Goal: Task Accomplishment & Management: Complete application form

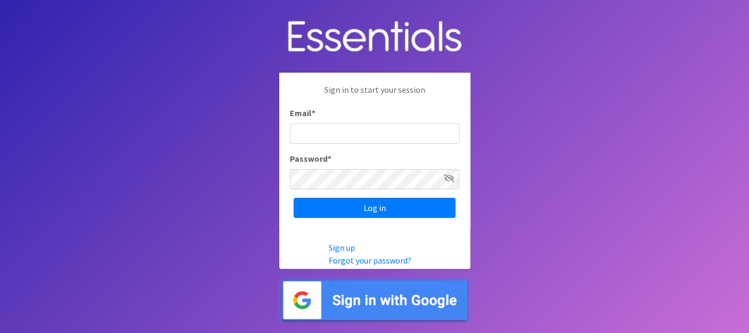
type input "diaperbankcbdb@gmail.com"
click at [417, 197] on div "Sign in to start your session Email * diaperbankcbdb@gmail.com Password * Log in" at bounding box center [374, 151] width 191 height 156
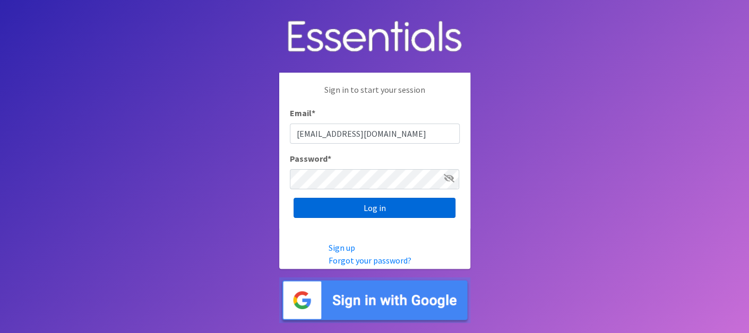
click at [378, 198] on input "Log in" at bounding box center [374, 208] width 162 height 20
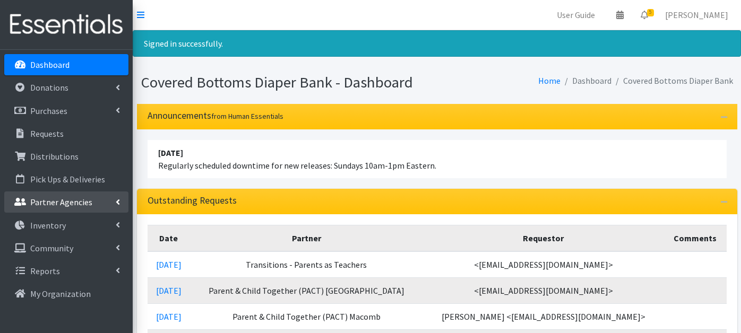
click at [70, 203] on p "Partner Agencies" at bounding box center [61, 202] width 62 height 11
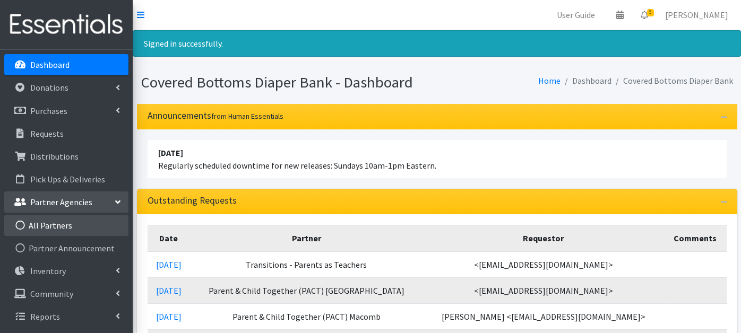
click at [54, 221] on link "All Partners" at bounding box center [66, 225] width 124 height 21
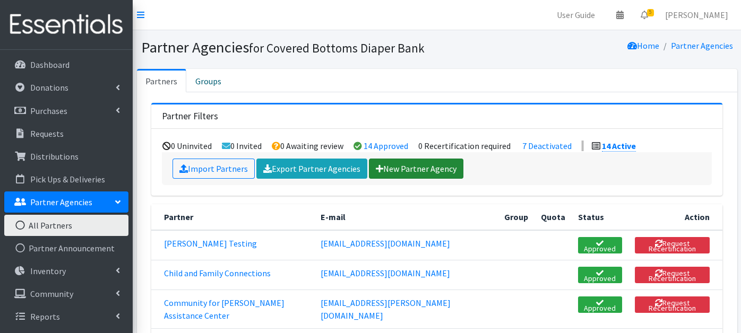
click at [401, 165] on link "New Partner Agency" at bounding box center [416, 169] width 94 height 20
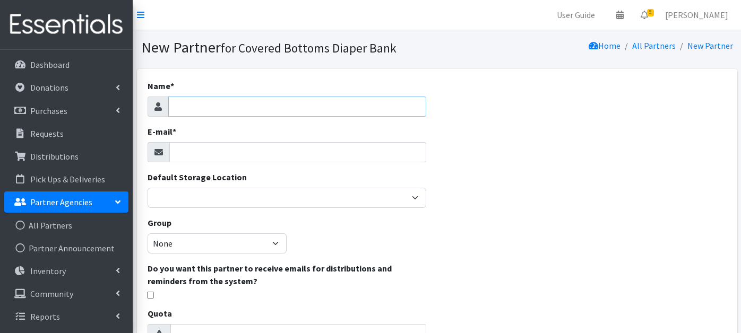
click at [207, 111] on input "Name *" at bounding box center [297, 107] width 258 height 20
type input "Danielle Buss"
click at [185, 145] on input "E-mail *" at bounding box center [297, 152] width 257 height 20
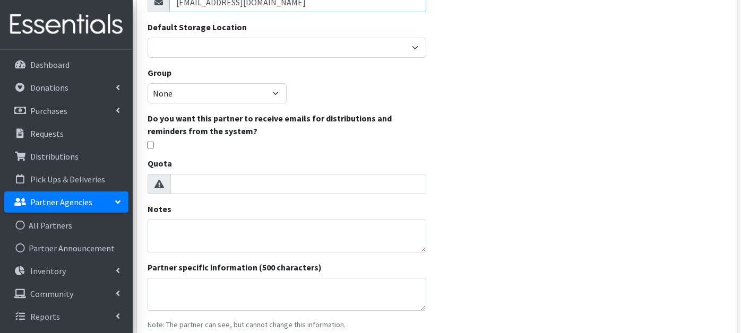
scroll to position [159, 0]
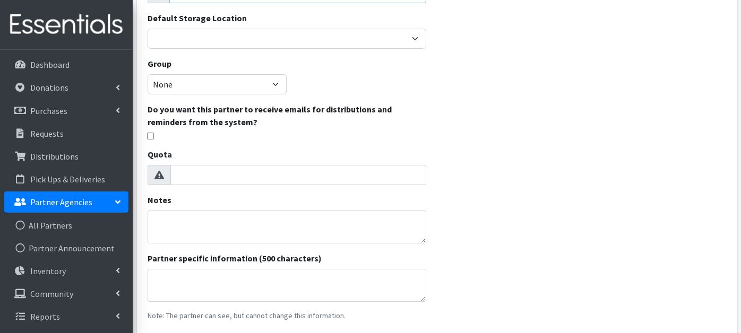
type input "dbuss@advonet.org"
click at [148, 137] on input "checkbox" at bounding box center [150, 136] width 7 height 7
checkbox input "true"
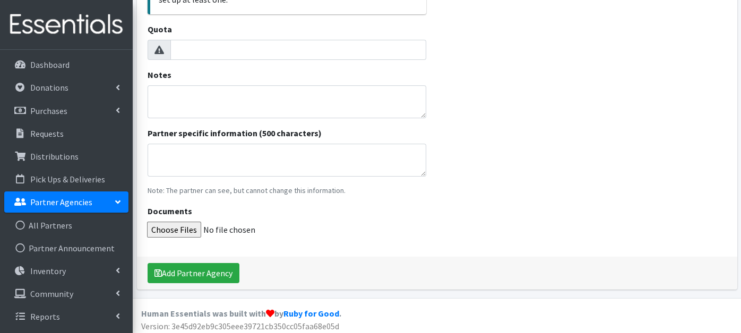
scroll to position [368, 0]
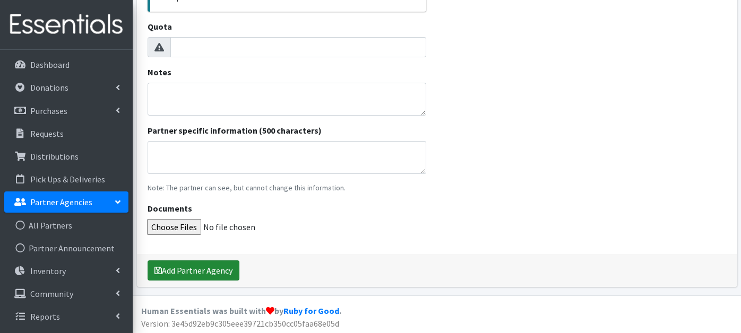
click at [200, 265] on button "Add Partner Agency" at bounding box center [194, 271] width 92 height 20
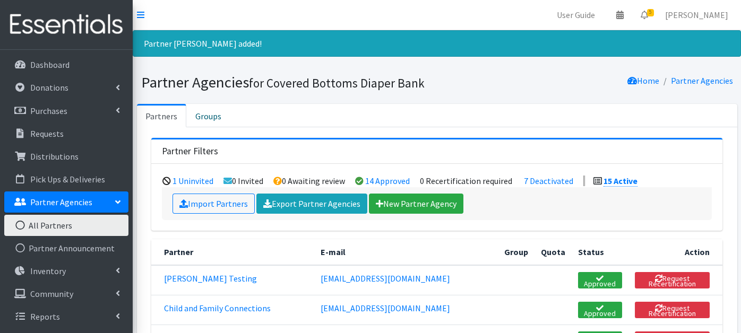
click at [245, 180] on li "0 Invited" at bounding box center [243, 181] width 40 height 11
click at [410, 200] on link "New Partner Agency" at bounding box center [416, 204] width 94 height 20
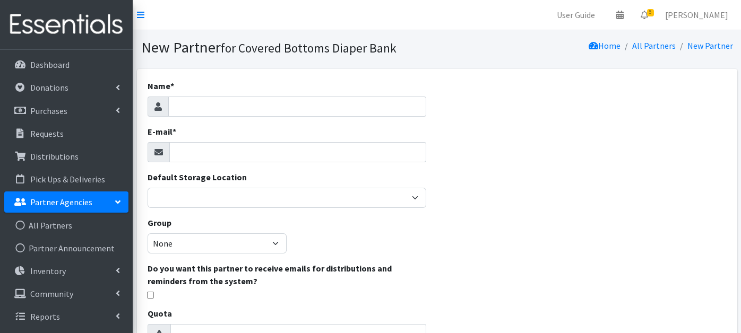
click at [606, 198] on div "Name * E-mail * Default Storage Location Quincy University Group None Do you wa…" at bounding box center [437, 321] width 600 height 505
click at [606, 195] on div "Name * E-mail * Default Storage Location Quincy University Group None Do you wa…" at bounding box center [437, 321] width 600 height 505
click at [610, 193] on div "Name * E-mail * Default Storage Location Quincy University Group None Do you wa…" at bounding box center [437, 321] width 600 height 505
click at [44, 222] on link "All Partners" at bounding box center [66, 225] width 124 height 21
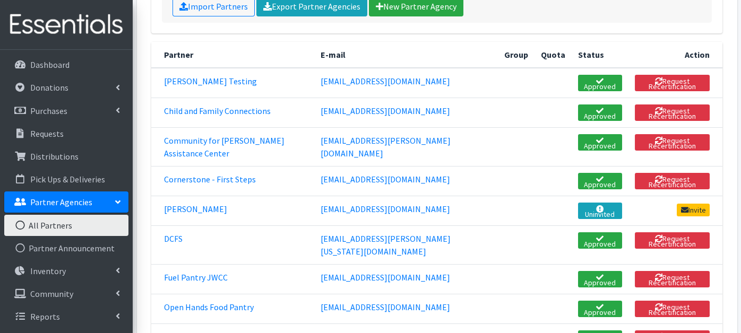
scroll to position [163, 0]
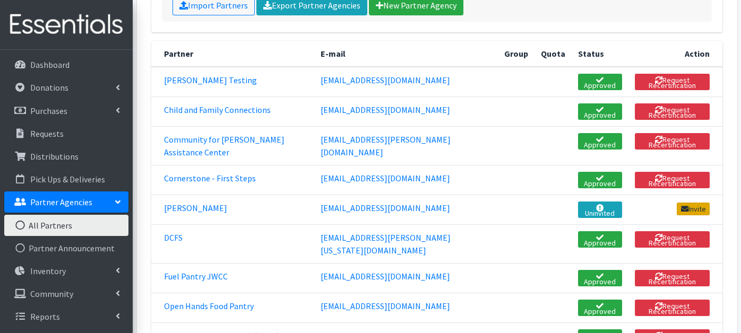
click at [690, 203] on link "Invite" at bounding box center [693, 209] width 33 height 13
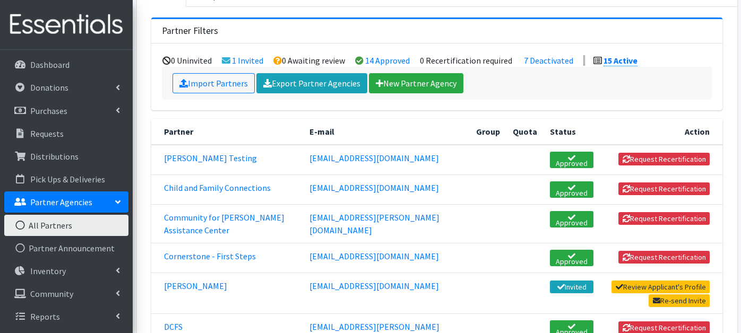
scroll to position [152, 0]
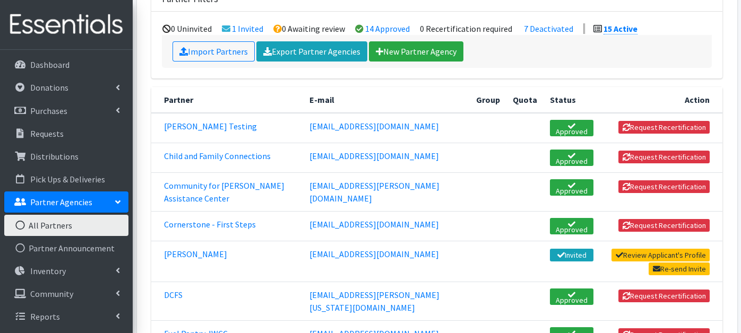
click at [600, 256] on td "Review Applicant's Profile Re-send Invite" at bounding box center [661, 261] width 123 height 41
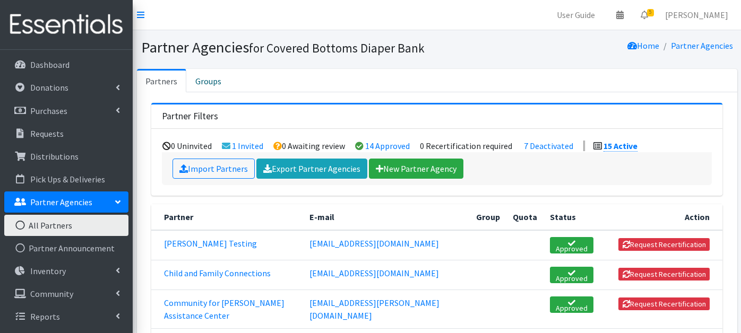
scroll to position [118, 0]
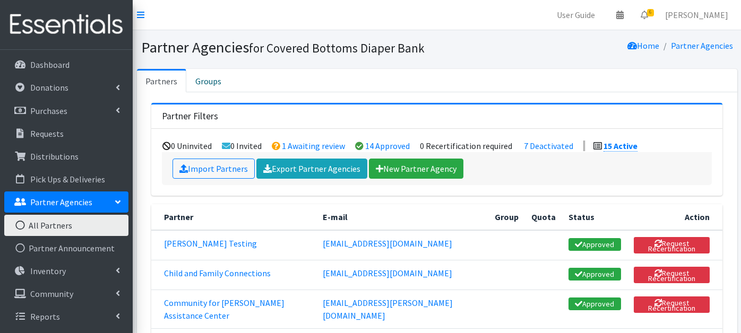
scroll to position [119, 0]
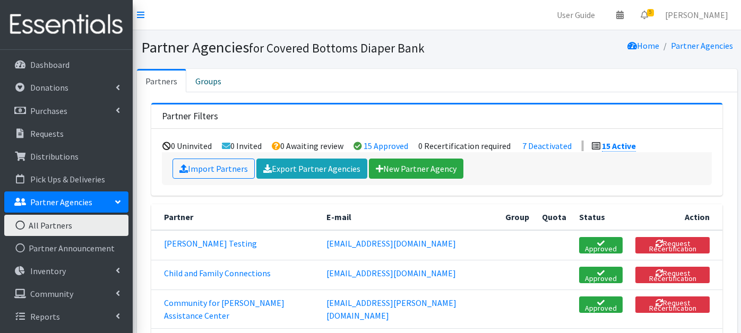
scroll to position [120, 0]
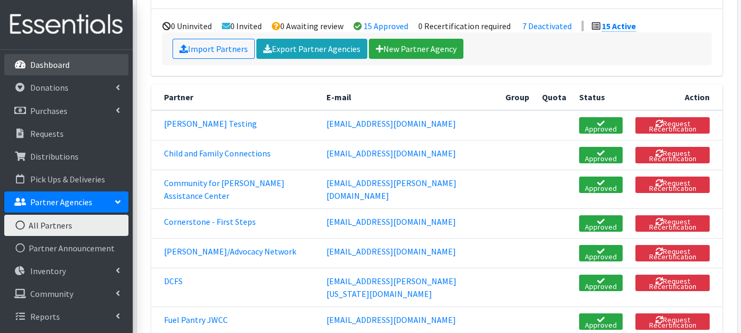
click at [55, 66] on p "Dashboard" at bounding box center [49, 64] width 39 height 11
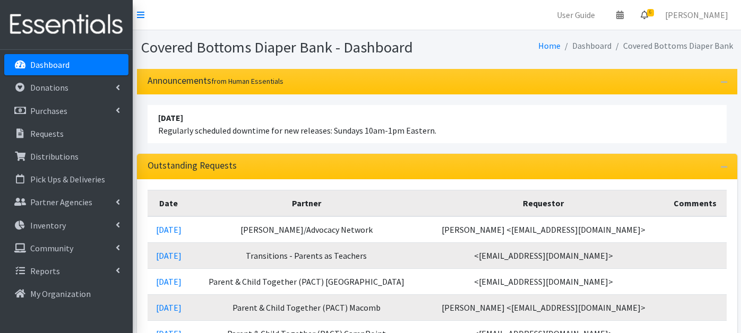
click at [654, 16] on span "6" at bounding box center [650, 12] width 7 height 7
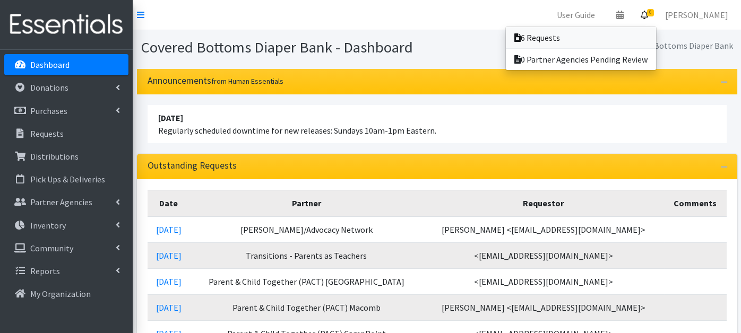
click at [559, 38] on link "6 Requests" at bounding box center [581, 37] width 150 height 21
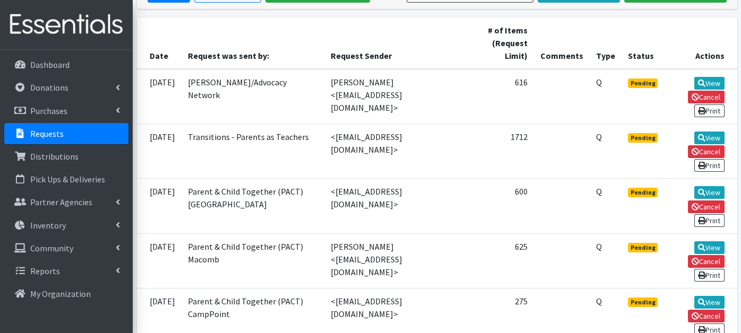
scroll to position [212, 0]
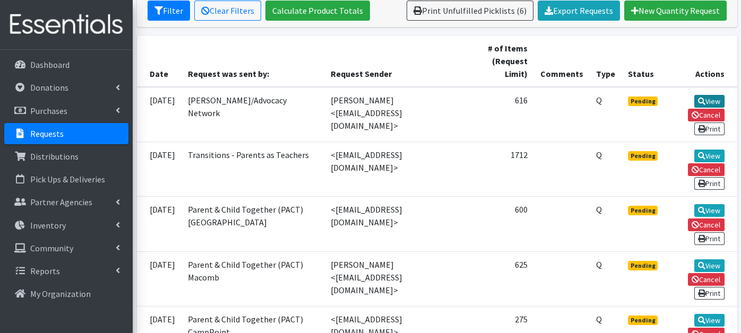
click at [708, 97] on link "View" at bounding box center [709, 101] width 30 height 13
